Goal: Task Accomplishment & Management: Manage account settings

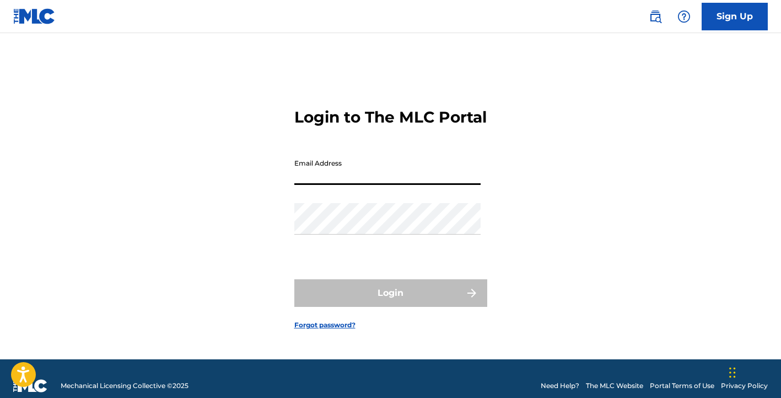
click at [367, 181] on input "Email Address" at bounding box center [387, 168] width 186 height 31
type input "[EMAIL_ADDRESS][DOMAIN_NAME]"
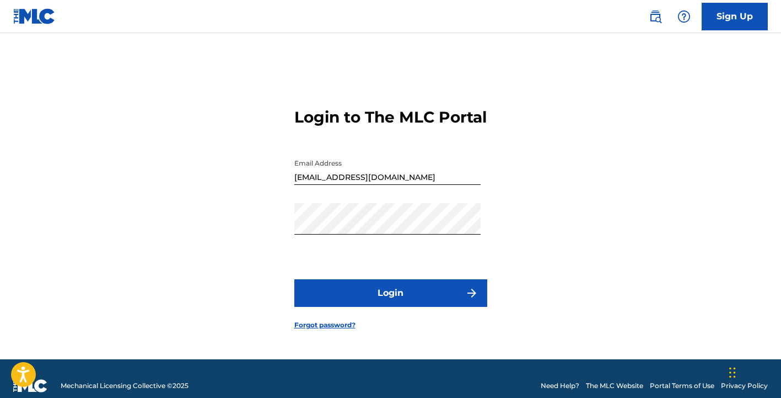
click at [409, 297] on button "Login" at bounding box center [390, 293] width 193 height 28
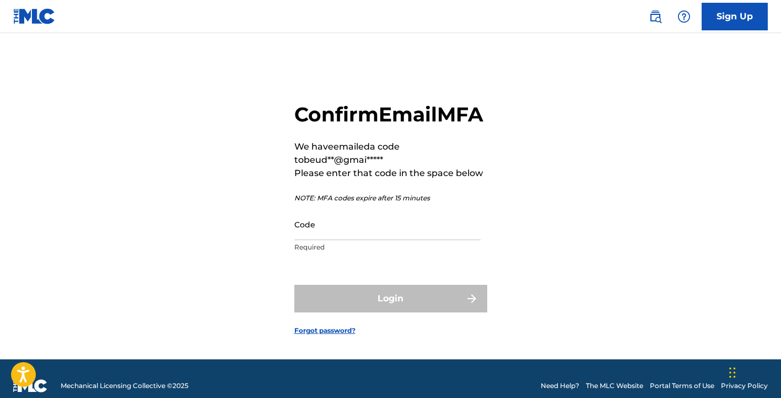
click at [389, 240] on input "Code" at bounding box center [387, 223] width 186 height 31
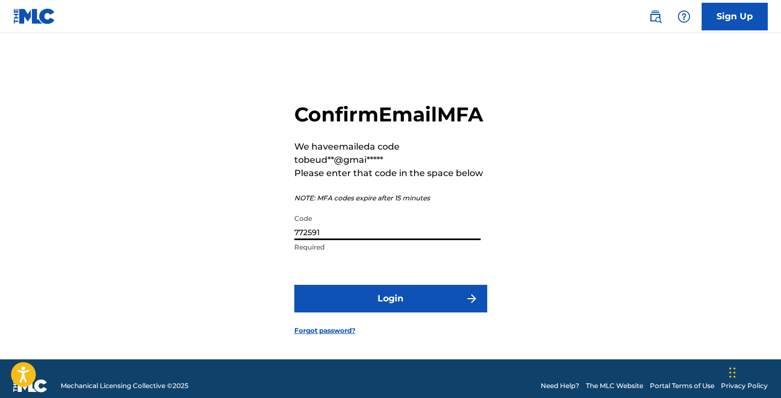
type input "772591"
click at [352, 307] on button "Login" at bounding box center [390, 299] width 193 height 28
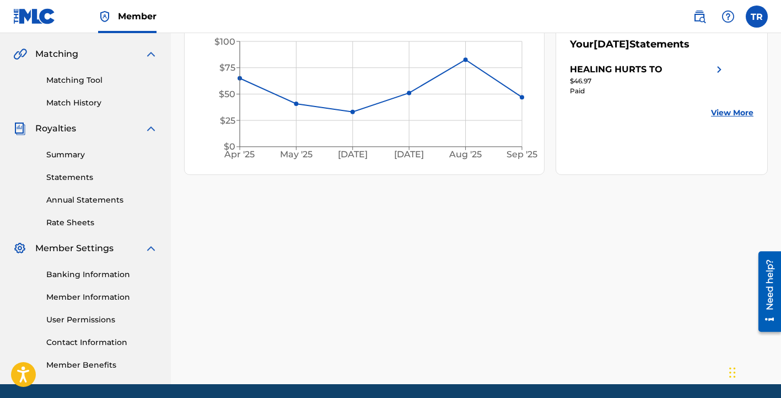
scroll to position [253, 0]
